Goal: Task Accomplishment & Management: Manage account settings

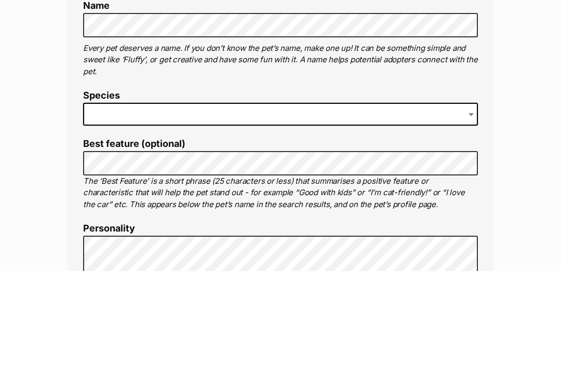
click at [473, 199] on span at bounding box center [472, 210] width 10 height 23
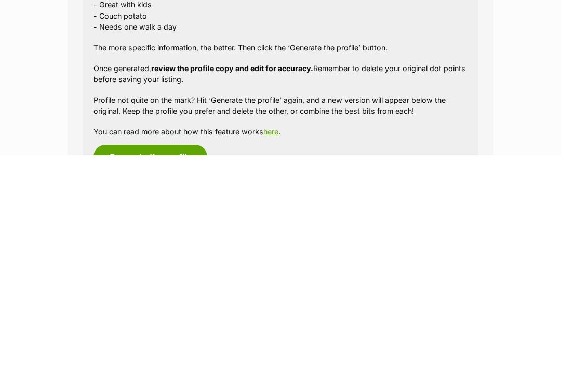
scroll to position [862, 0]
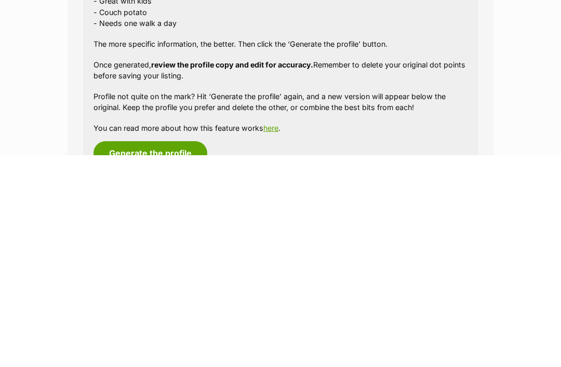
click at [139, 353] on button "Generate the profile" at bounding box center [150, 365] width 114 height 24
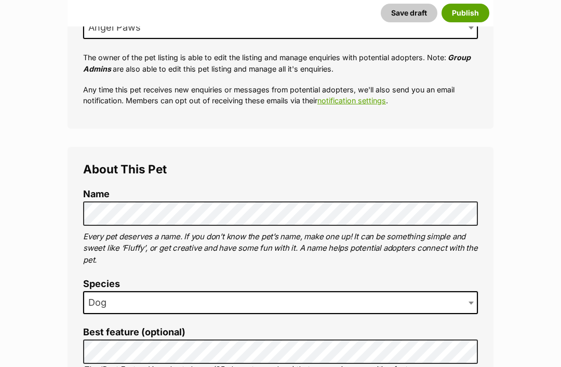
scroll to position [0, 0]
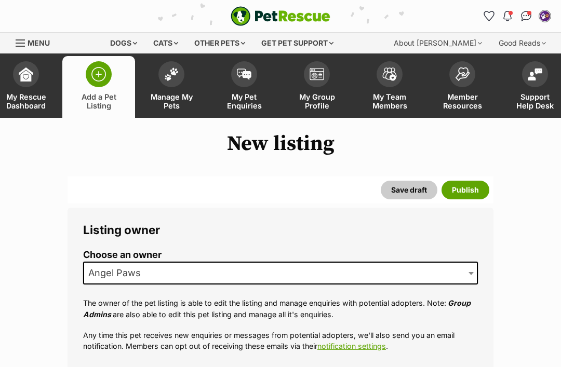
click at [170, 89] on link "Manage My Pets" at bounding box center [171, 87] width 73 height 62
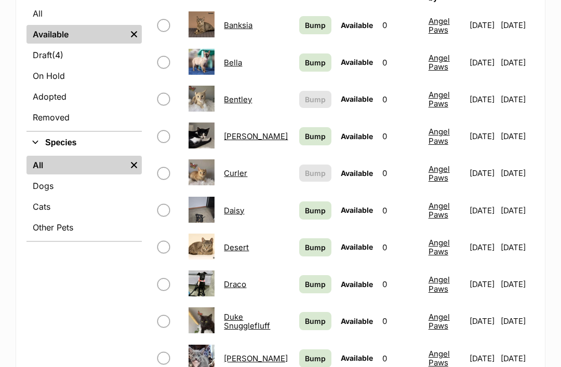
scroll to position [369, 0]
click at [168, 93] on input "checkbox" at bounding box center [163, 99] width 12 height 12
checkbox input "true"
click at [166, 169] on input "checkbox" at bounding box center [163, 173] width 12 height 12
checkbox input "true"
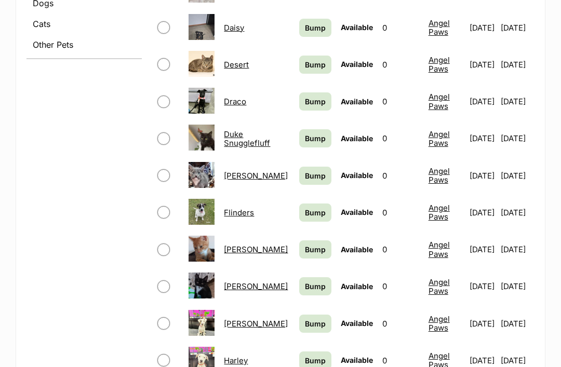
click at [164, 170] on input "checkbox" at bounding box center [163, 176] width 12 height 12
checkbox input "true"
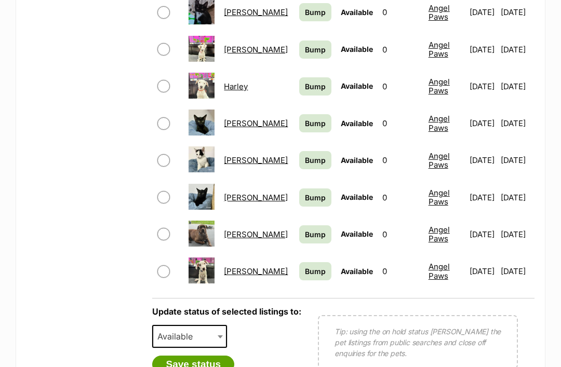
scroll to position [897, 0]
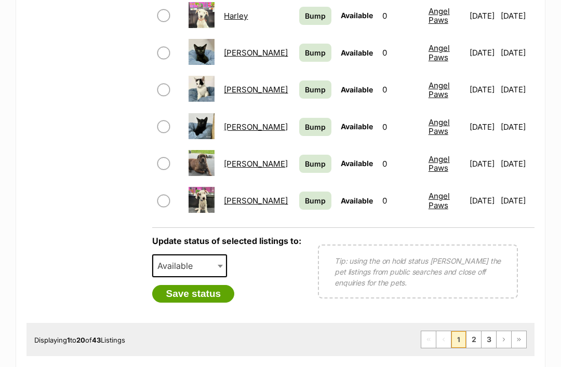
click at [218, 265] on b at bounding box center [220, 266] width 5 height 3
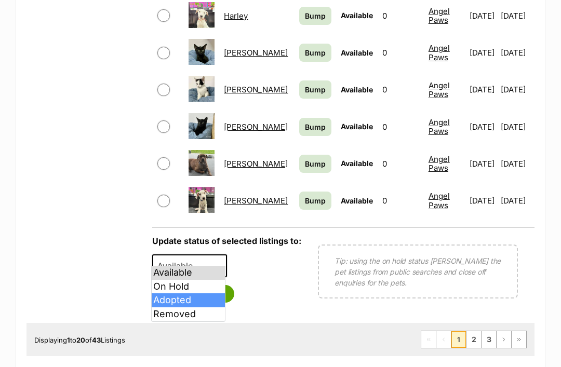
select select "rehomed"
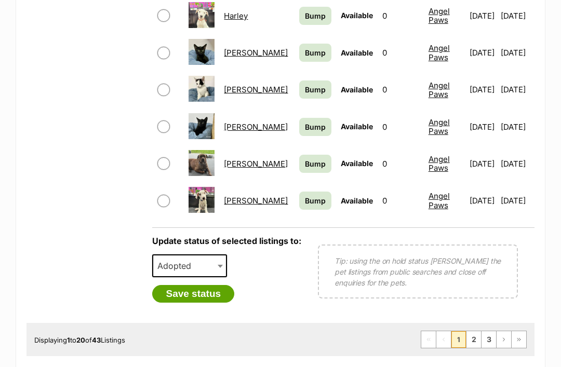
click at [181, 288] on button "Save status" at bounding box center [193, 294] width 82 height 18
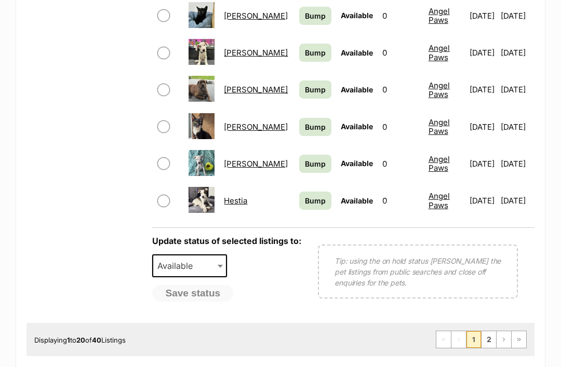
click at [488, 331] on link "2" at bounding box center [488, 339] width 15 height 17
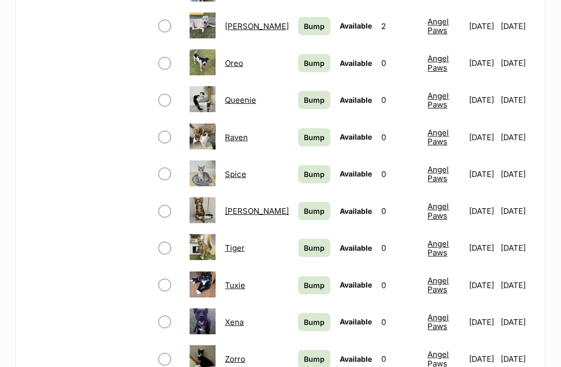
scroll to position [751, 0]
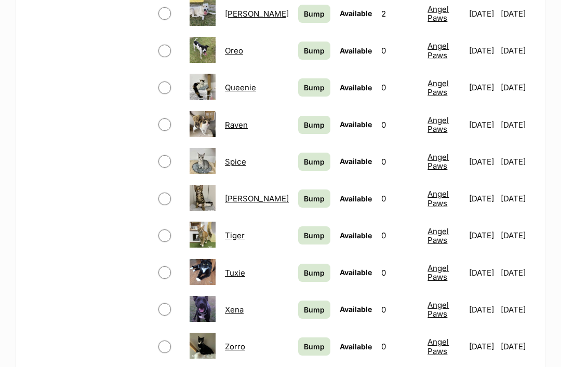
click at [163, 120] on input "checkbox" at bounding box center [164, 124] width 12 height 12
checkbox input "true"
click at [163, 155] on input "checkbox" at bounding box center [164, 161] width 12 height 12
checkbox input "true"
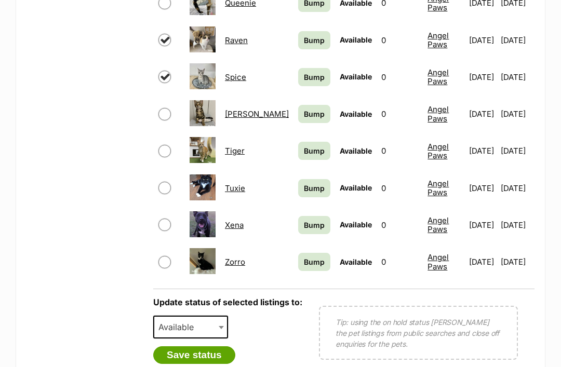
scroll to position [835, 0]
click at [222, 320] on span at bounding box center [222, 327] width 10 height 23
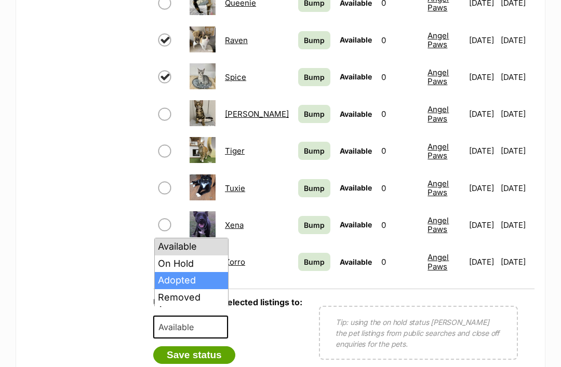
select select "rehomed"
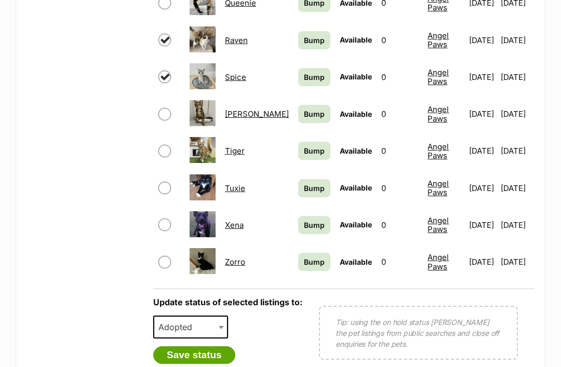
click at [184, 346] on button "Save status" at bounding box center [194, 355] width 82 height 18
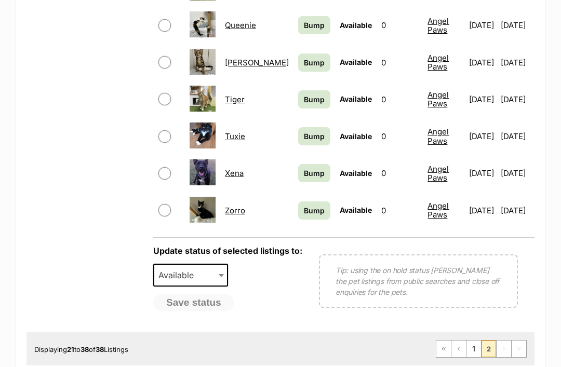
scroll to position [818, 0]
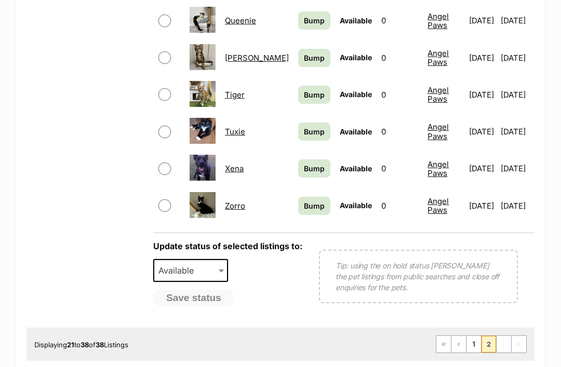
click at [469, 337] on link "1" at bounding box center [473, 344] width 15 height 17
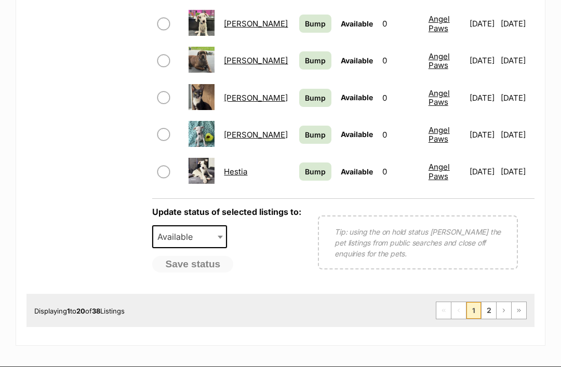
scroll to position [926, 0]
click at [492, 302] on link "2" at bounding box center [488, 310] width 15 height 17
